Goal: Navigation & Orientation: Find specific page/section

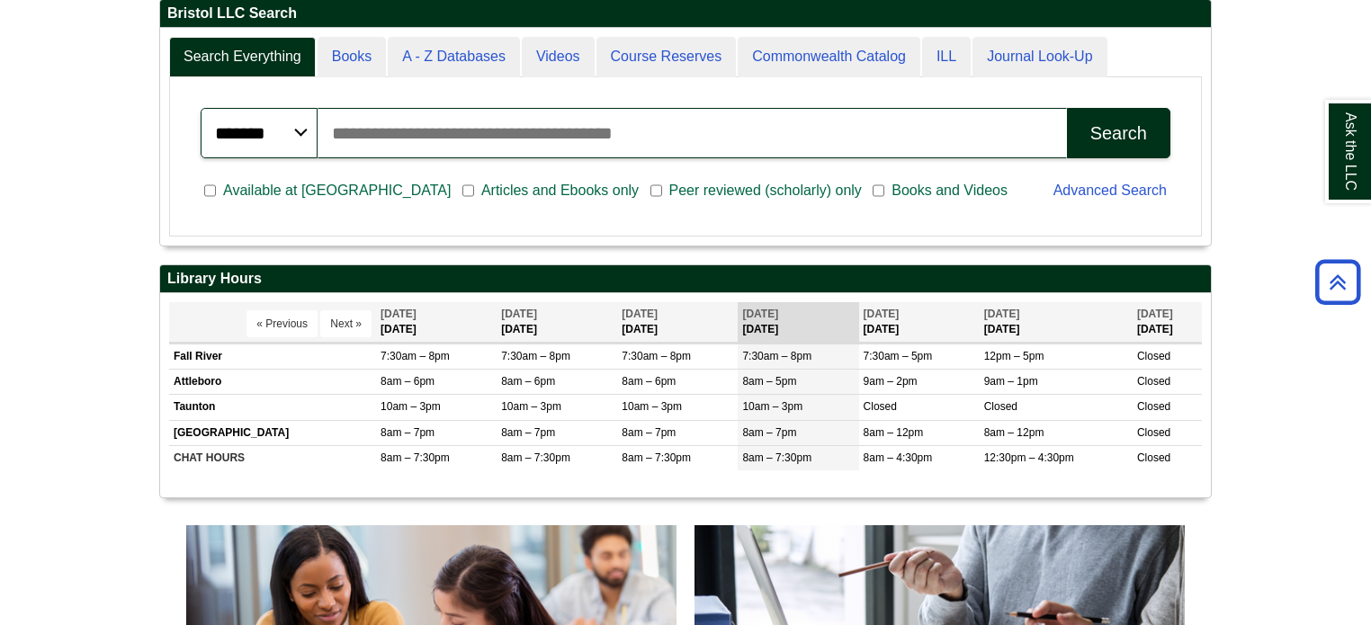
scroll to position [460, 0]
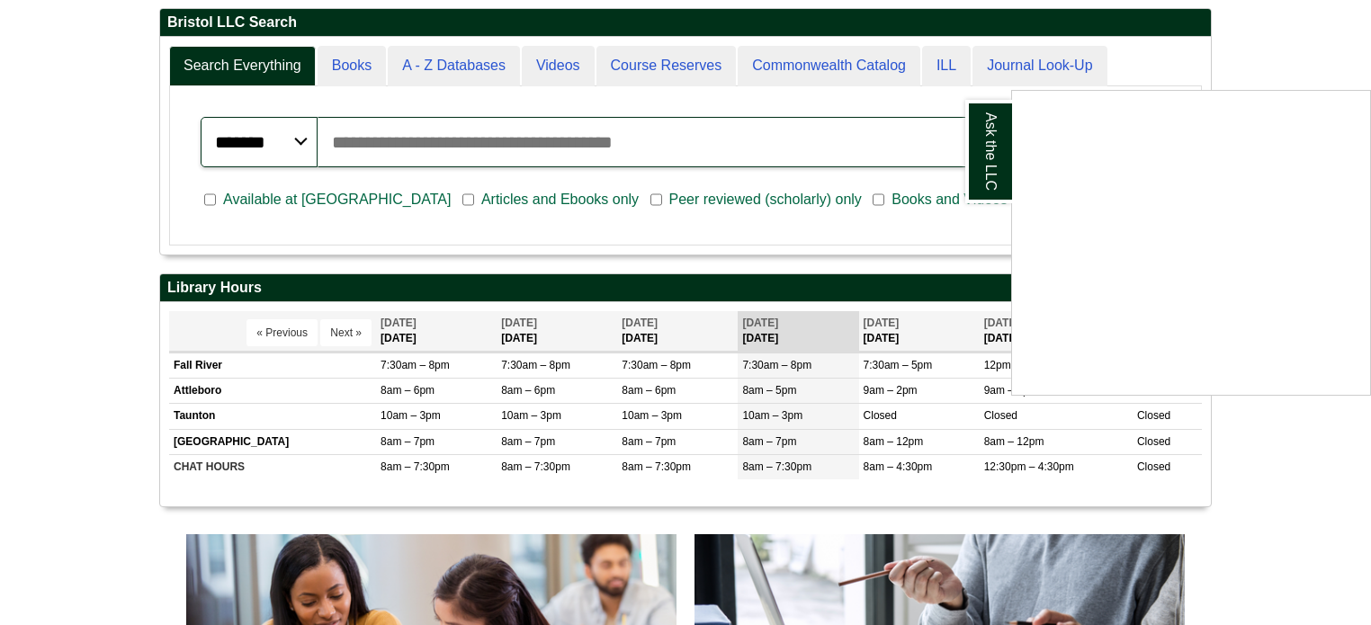
click at [461, 66] on div "Ask the LLC" at bounding box center [685, 312] width 1371 height 625
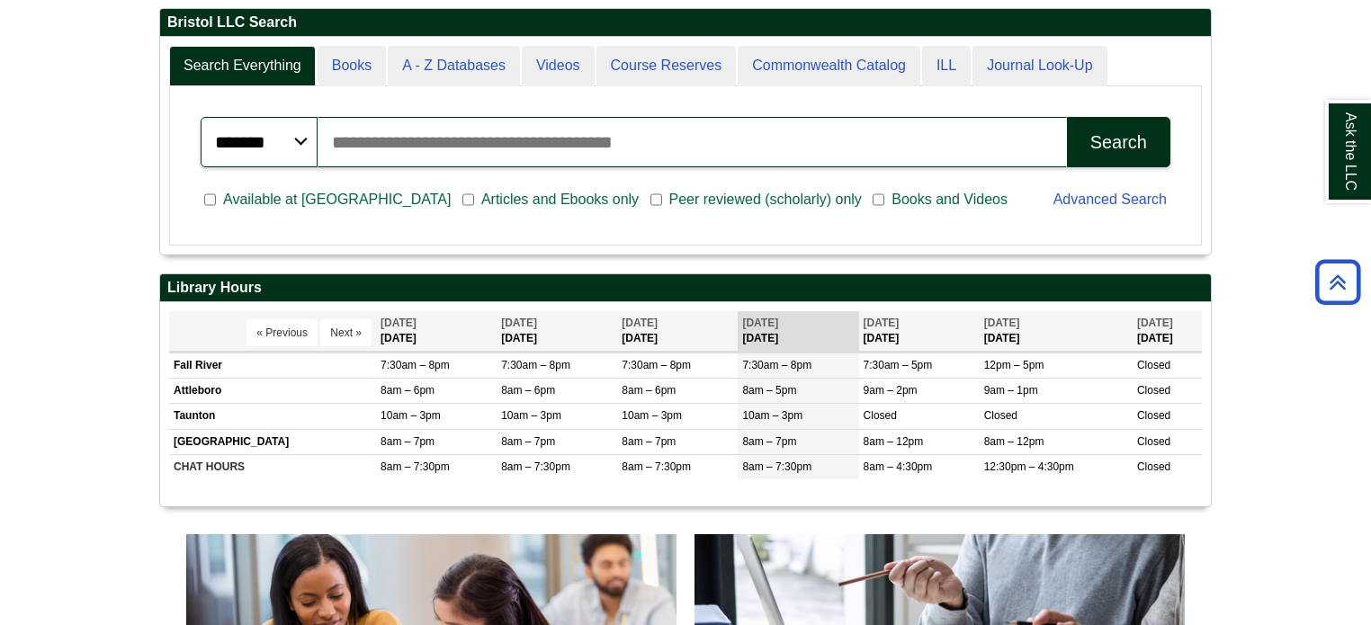
scroll to position [218, 1051]
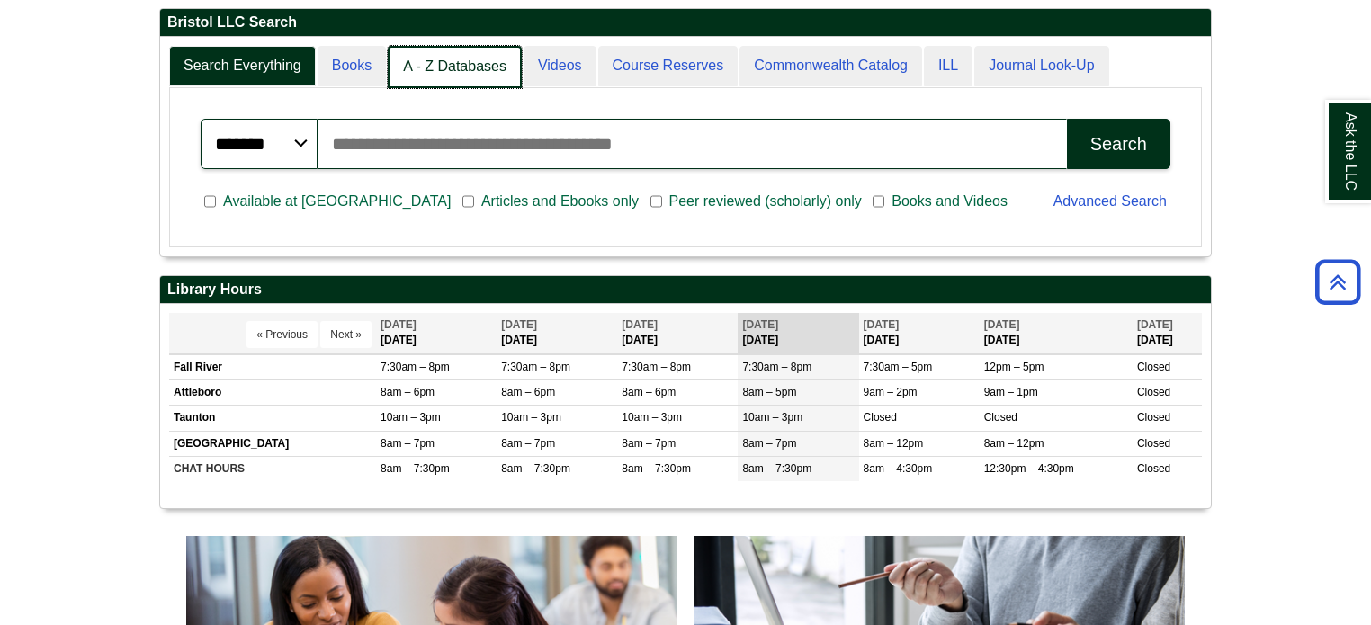
click at [450, 67] on link "A - Z Databases" at bounding box center [455, 67] width 134 height 42
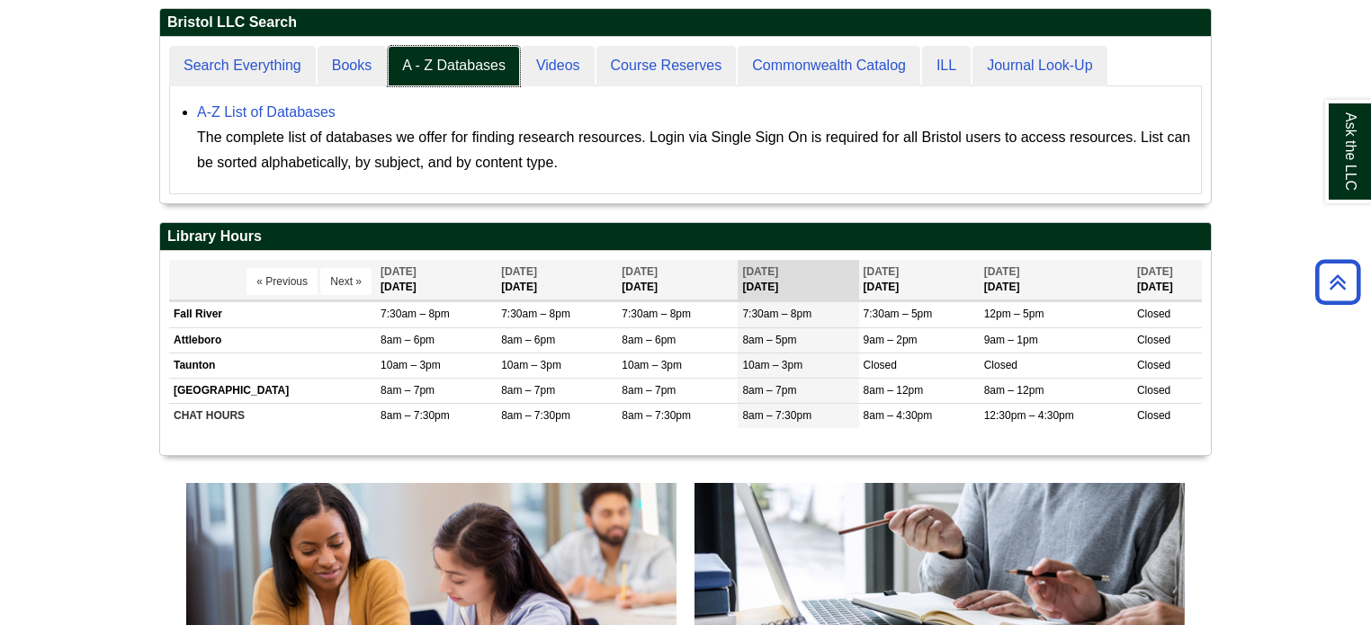
scroll to position [166, 1051]
click at [299, 111] on link "A-Z List of Databases" at bounding box center [266, 111] width 139 height 15
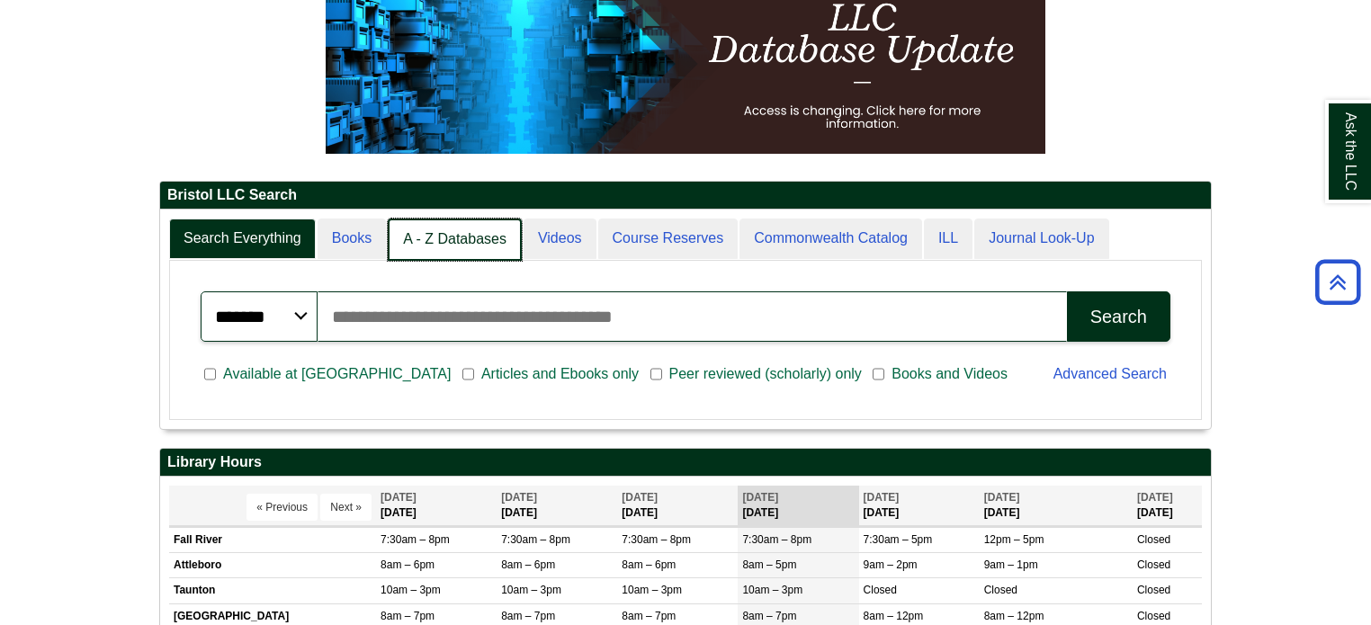
scroll to position [9, 8]
click at [425, 229] on link "A - Z Databases" at bounding box center [455, 240] width 134 height 42
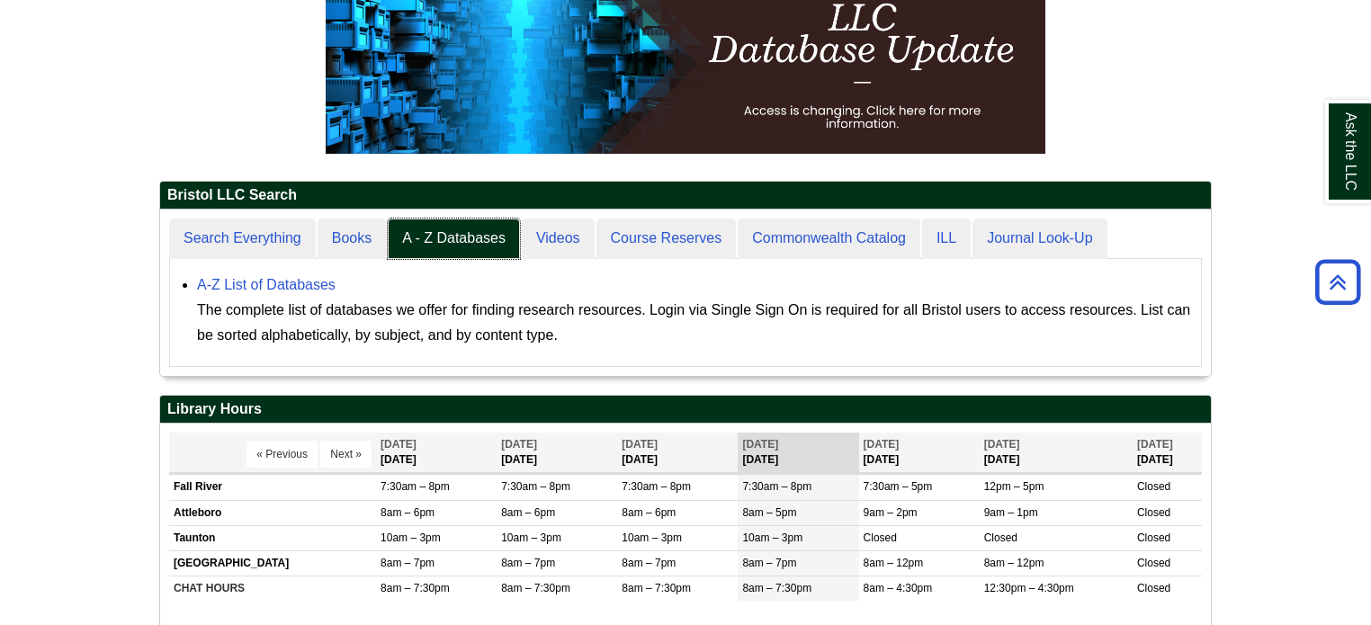
scroll to position [166, 1051]
click at [288, 285] on link "A-Z List of Databases" at bounding box center [266, 284] width 139 height 15
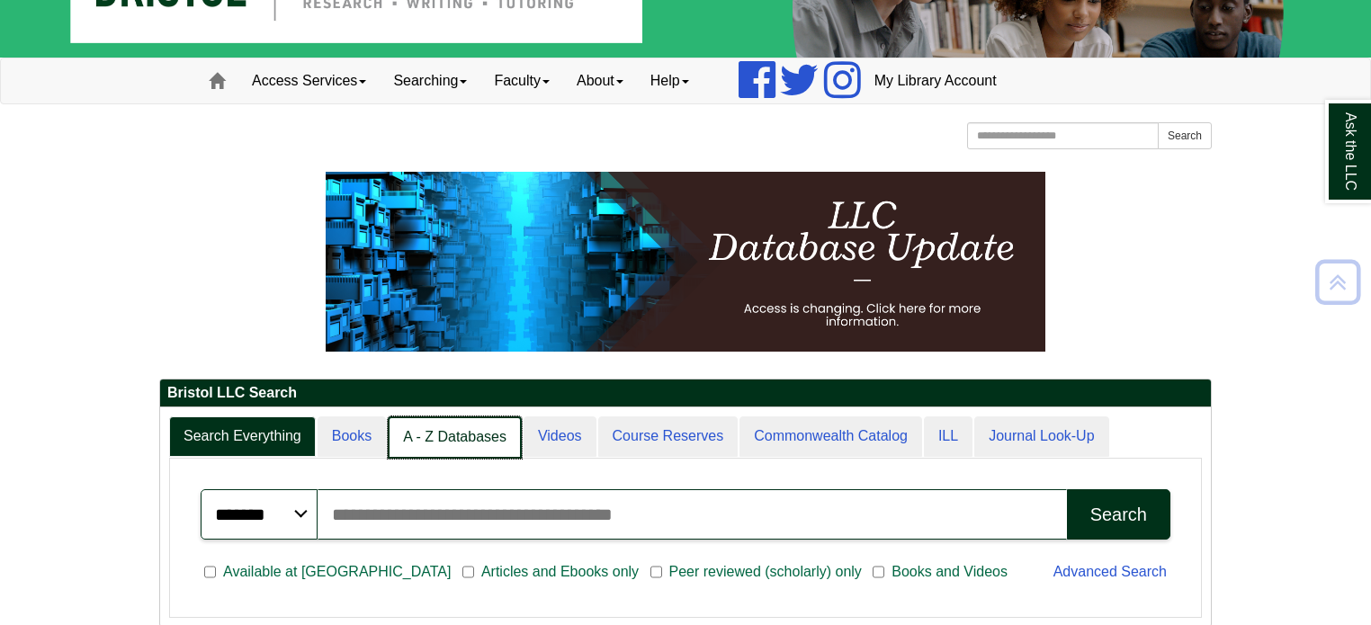
scroll to position [9, 8]
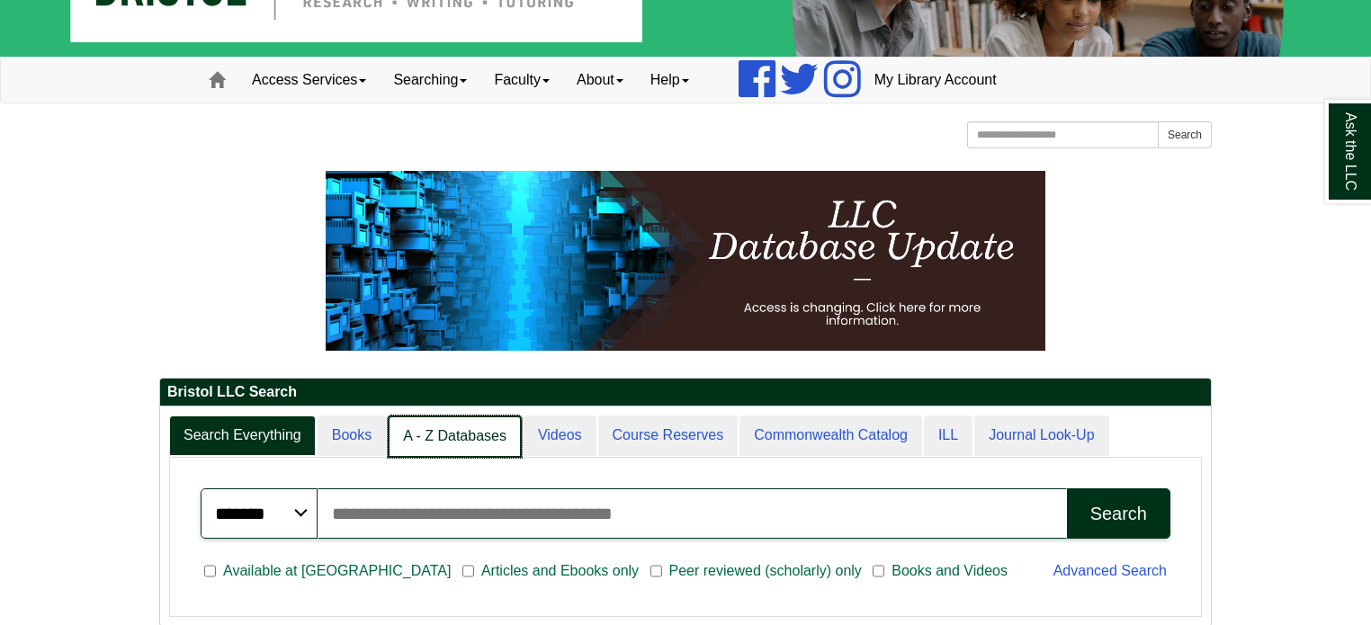
click at [475, 438] on link "A - Z Databases" at bounding box center [455, 437] width 134 height 42
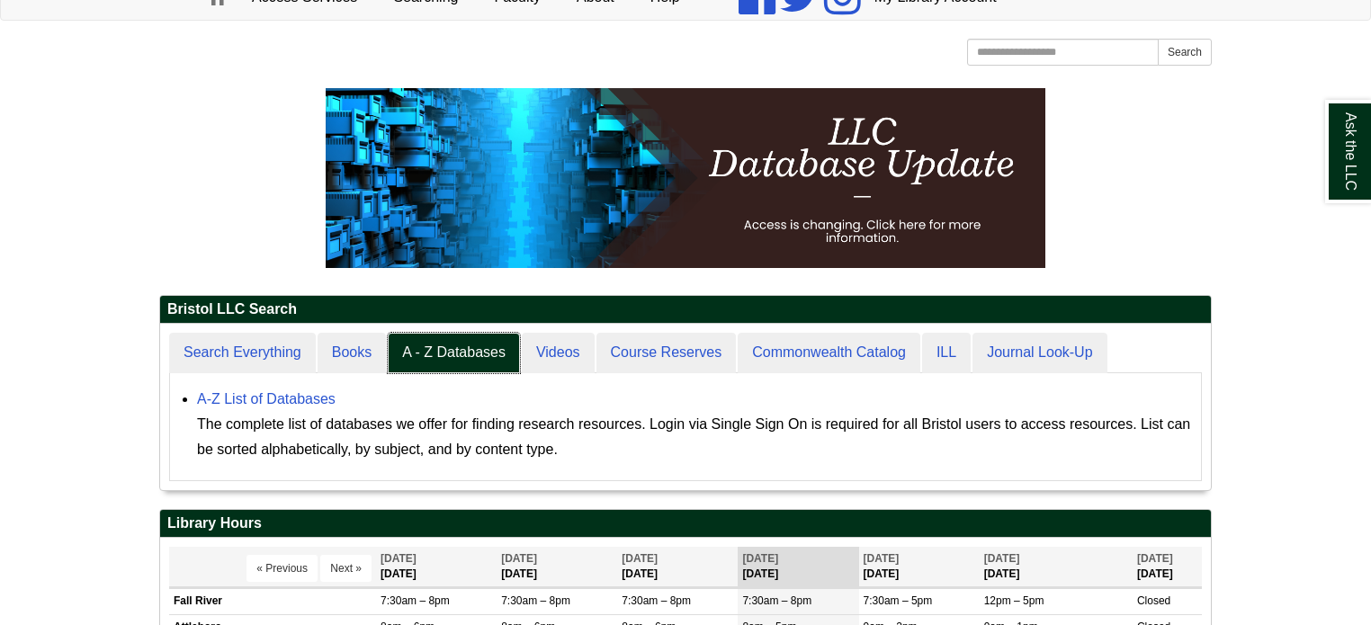
scroll to position [180, 0]
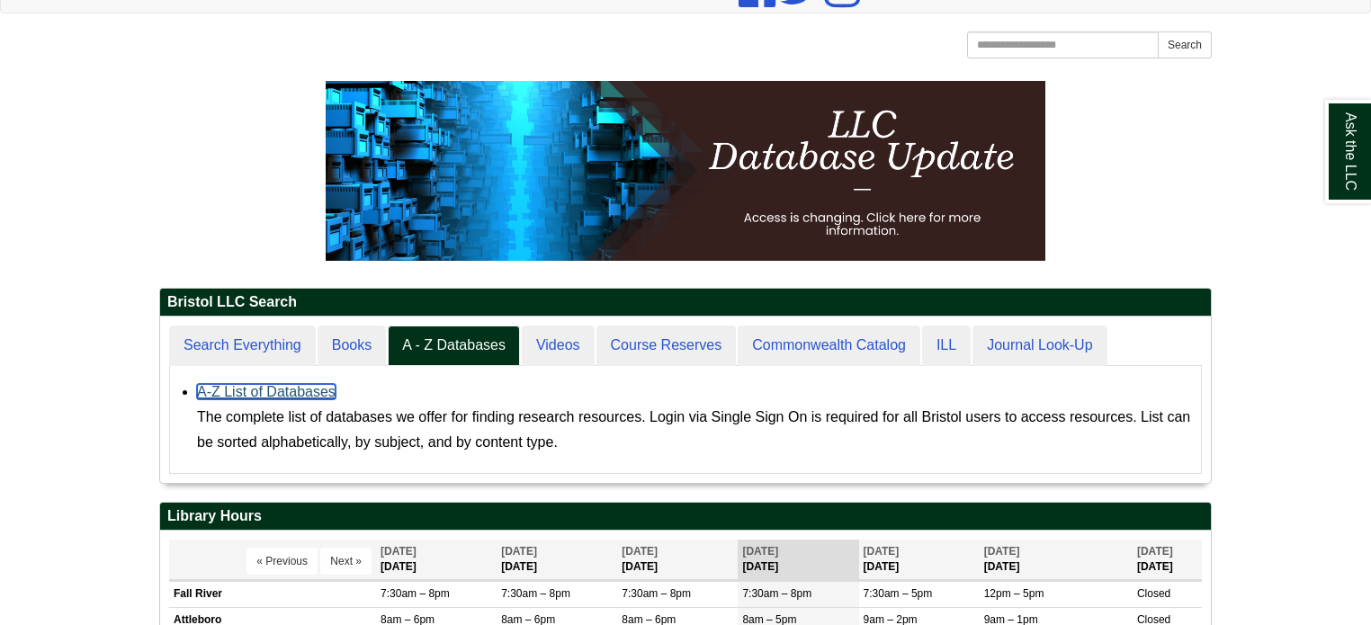
click at [313, 384] on link "A-Z List of Databases" at bounding box center [266, 391] width 139 height 15
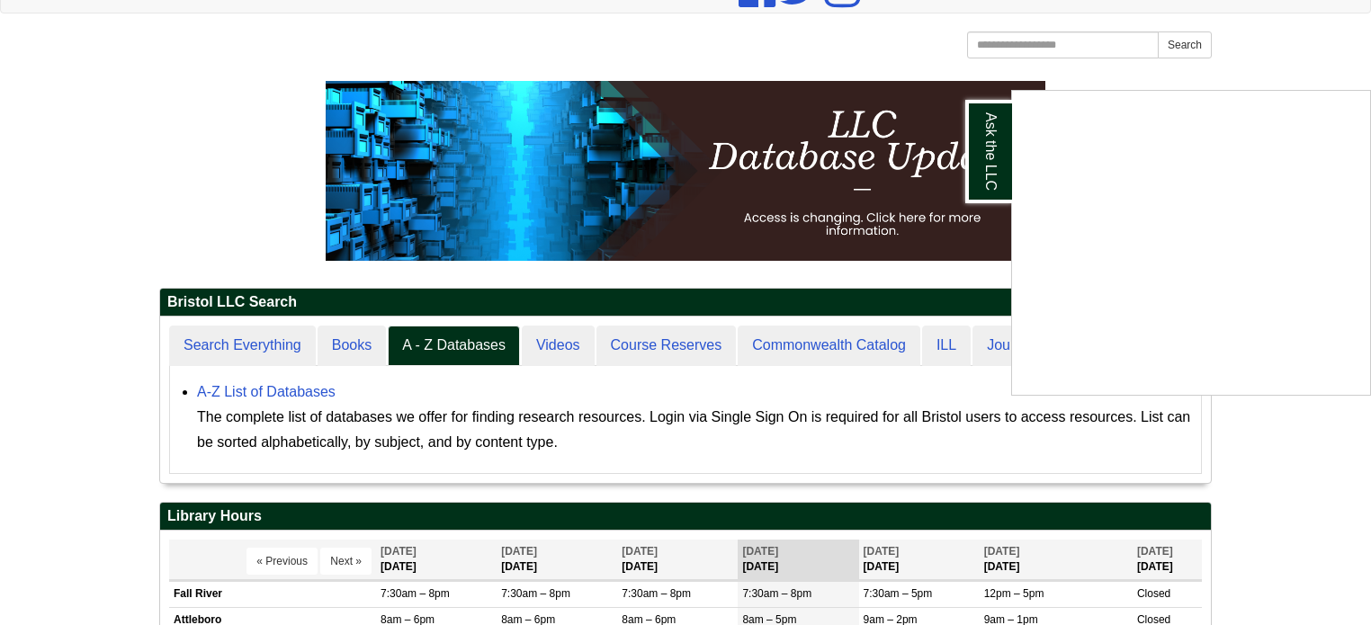
click at [293, 391] on div "Ask the LLC" at bounding box center [685, 312] width 1371 height 625
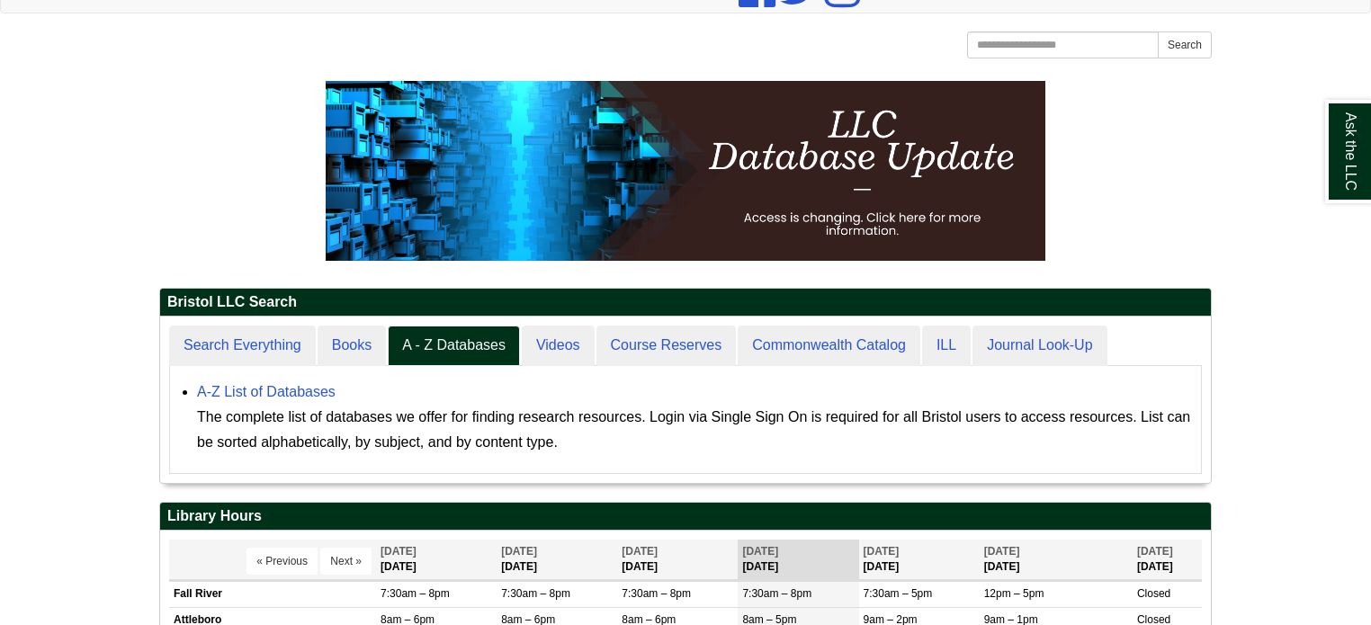
scroll to position [166, 1051]
click at [324, 385] on link "A-Z List of Databases" at bounding box center [266, 391] width 139 height 15
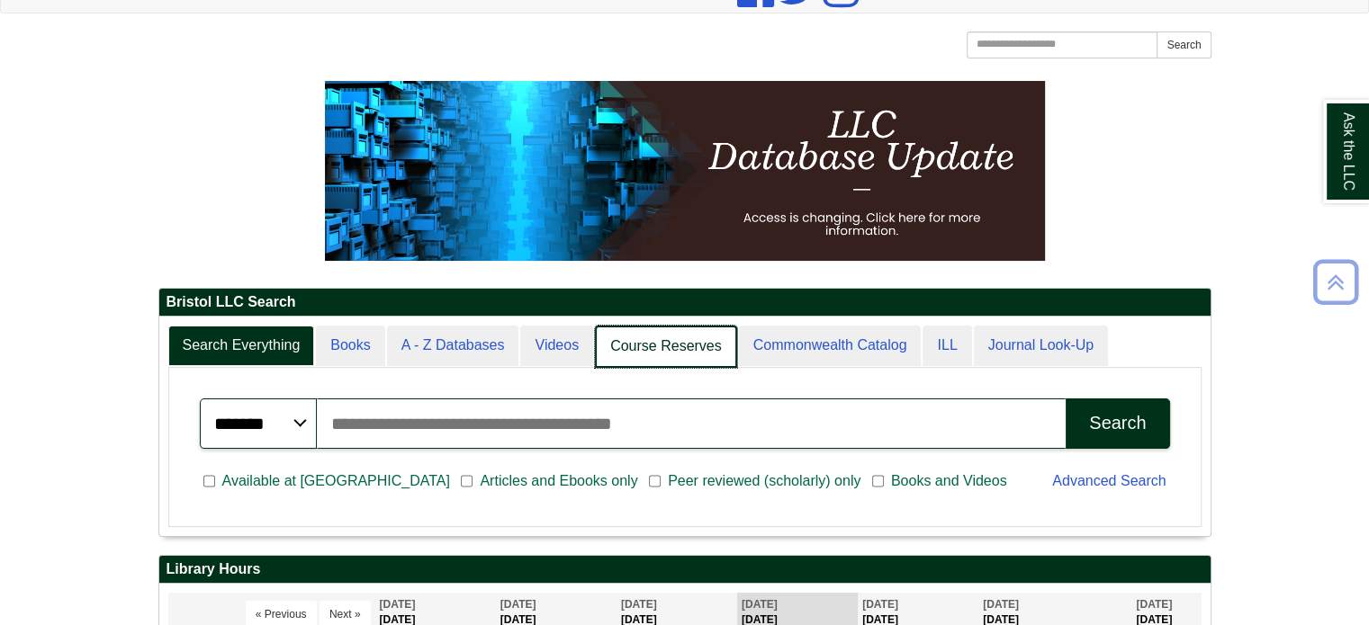
scroll to position [9, 8]
click at [631, 348] on link "Course Reserves" at bounding box center [666, 347] width 142 height 42
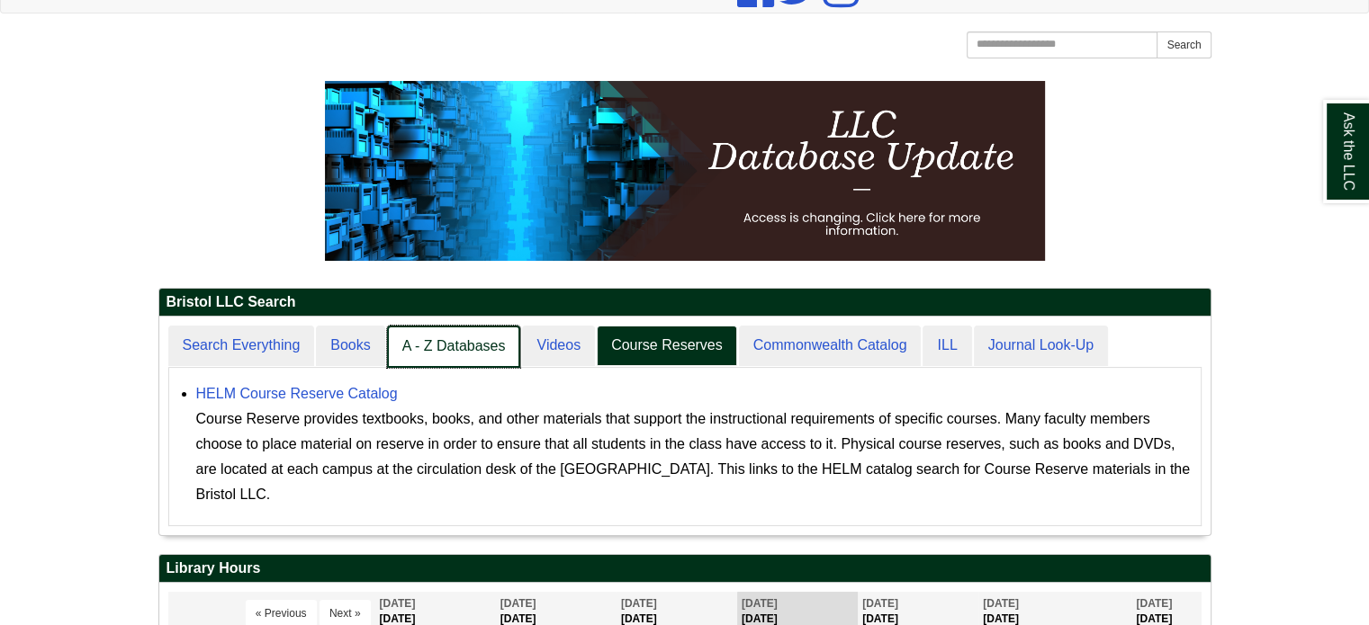
click at [464, 349] on link "A - Z Databases" at bounding box center [454, 347] width 134 height 42
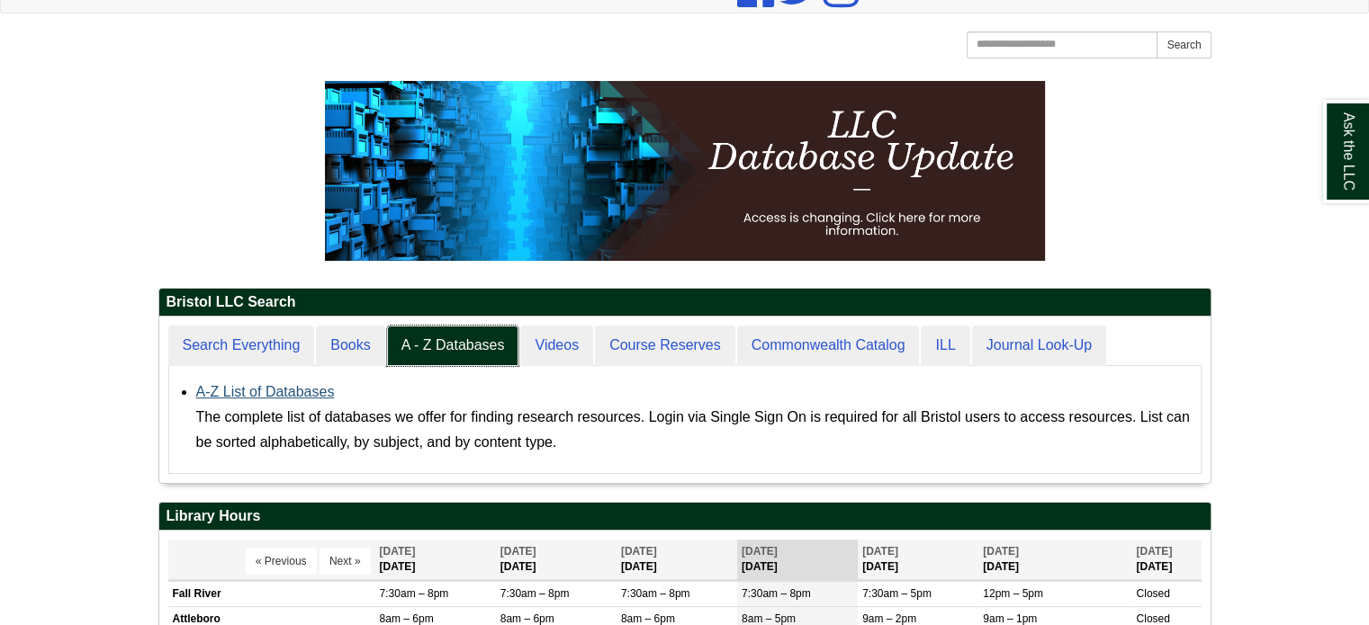
scroll to position [166, 1051]
click at [264, 397] on link "A-Z List of Databases" at bounding box center [265, 391] width 139 height 15
